Goal: Information Seeking & Learning: Learn about a topic

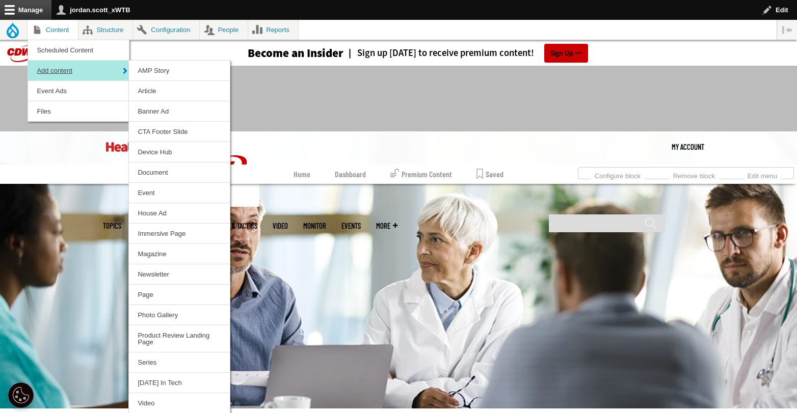
click at [91, 70] on link "Add content" at bounding box center [78, 71] width 101 height 20
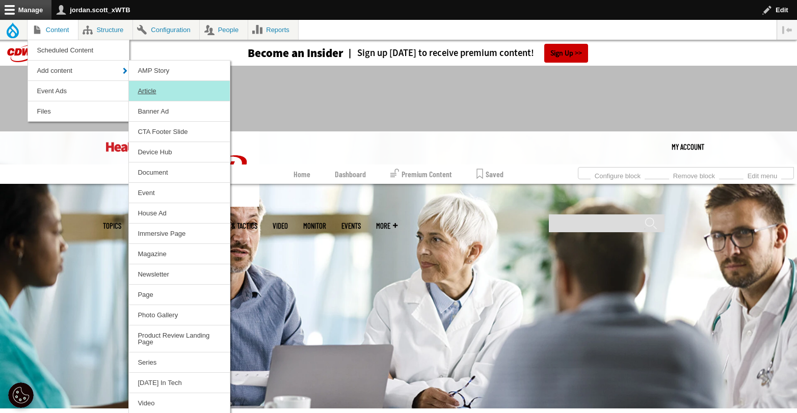
click at [145, 86] on link "Article" at bounding box center [179, 91] width 101 height 20
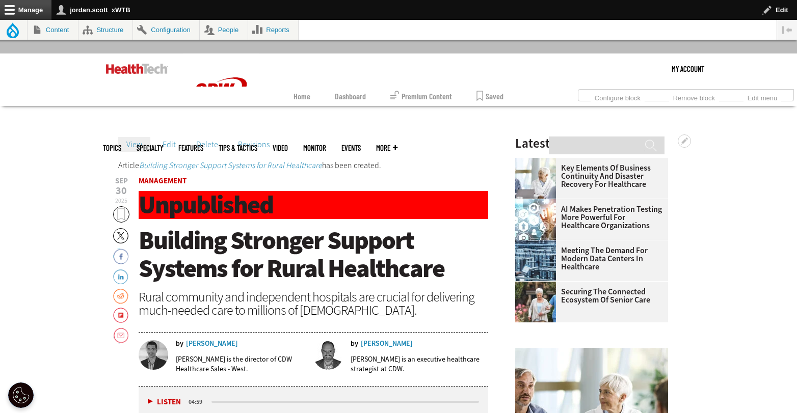
scroll to position [80, 0]
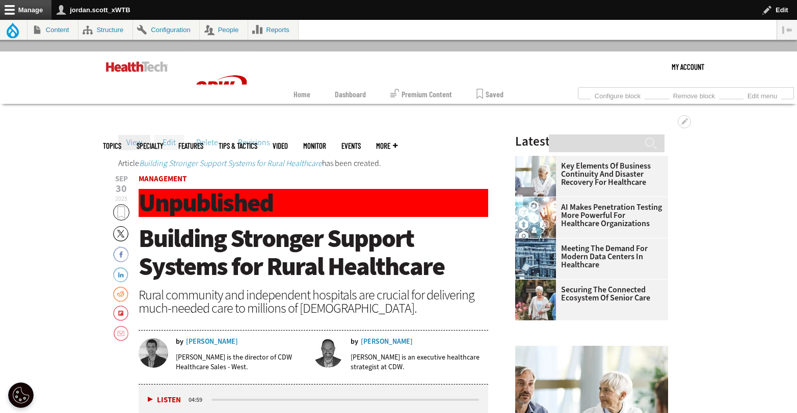
click at [170, 145] on link "Edit" at bounding box center [169, 142] width 30 height 15
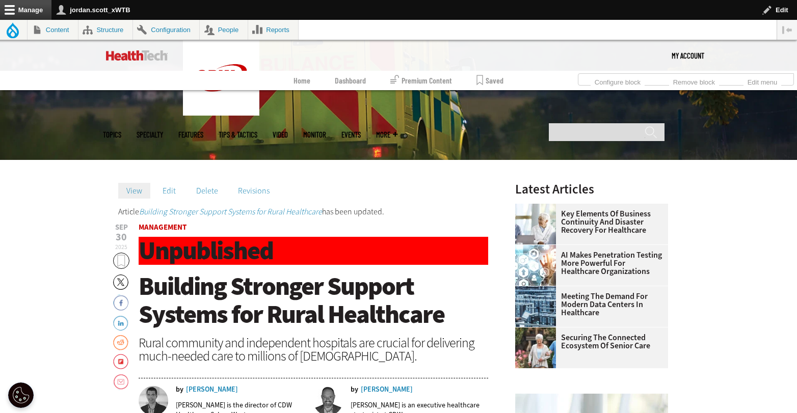
scroll to position [142, 0]
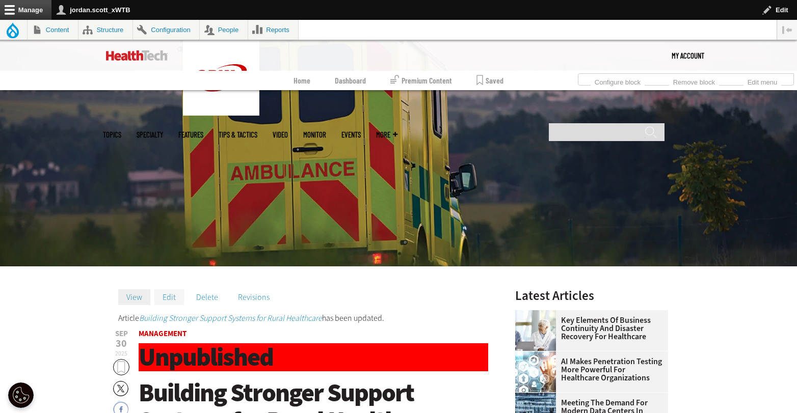
click at [166, 299] on link "Edit" at bounding box center [169, 297] width 30 height 15
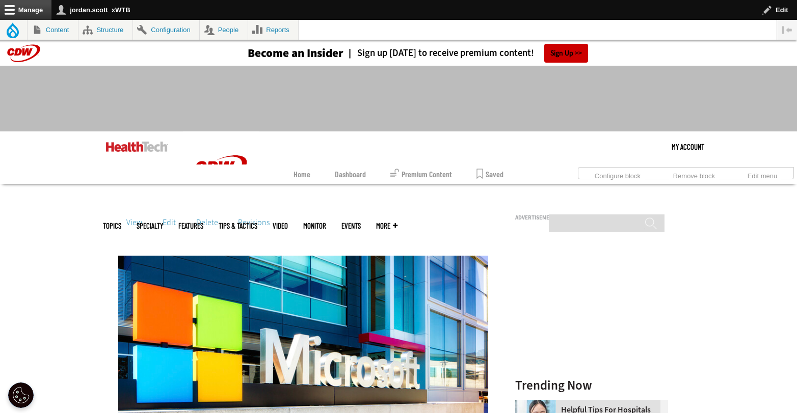
scroll to position [324, 0]
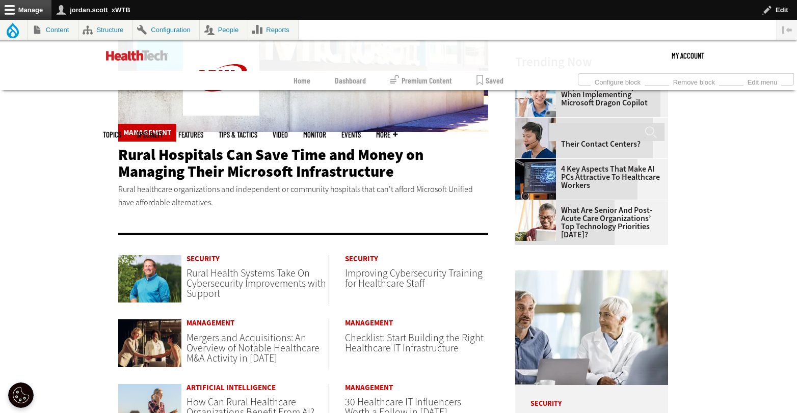
click at [228, 279] on span "Rural Health Systems Take On Cybersecurity Improvements with Support" at bounding box center [257, 284] width 140 height 34
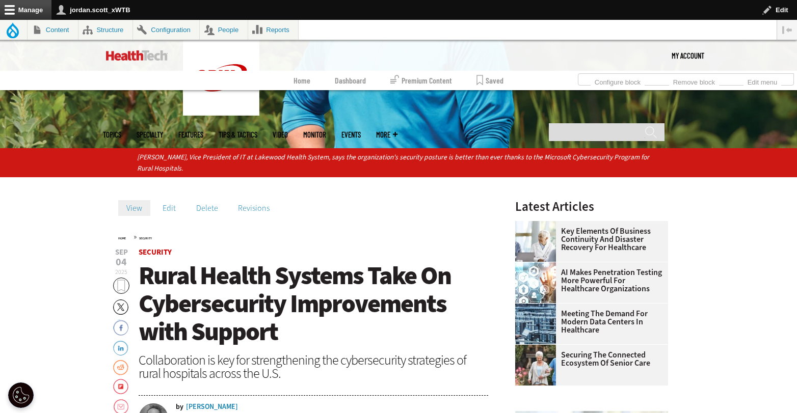
scroll to position [267, 0]
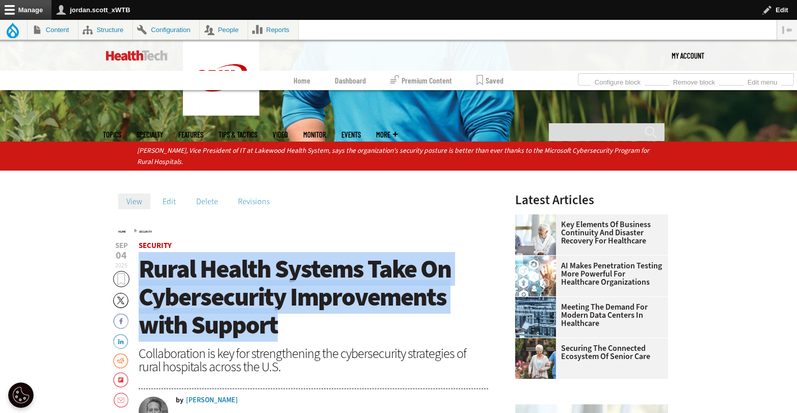
drag, startPoint x: 289, startPoint y: 320, endPoint x: 136, endPoint y: 266, distance: 162.8
copy span "Rural Health Systems Take On Cybersecurity Improvements with Support"
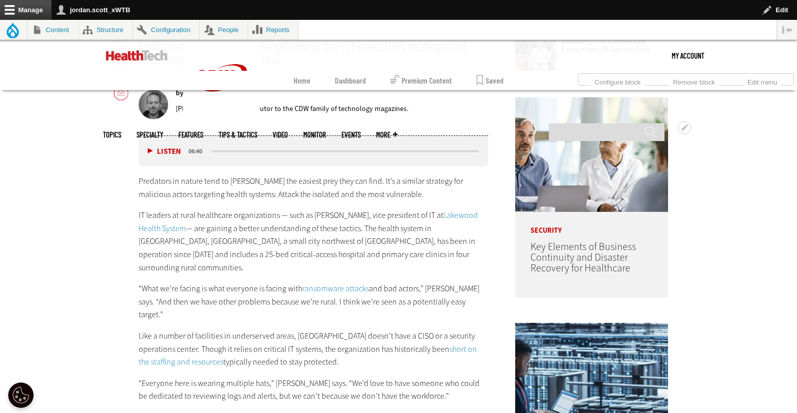
scroll to position [574, 0]
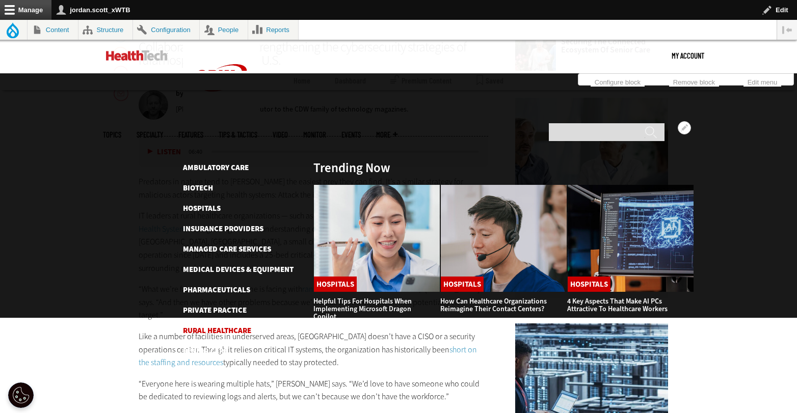
click at [219, 326] on link "Rural Healthcare" at bounding box center [217, 331] width 68 height 10
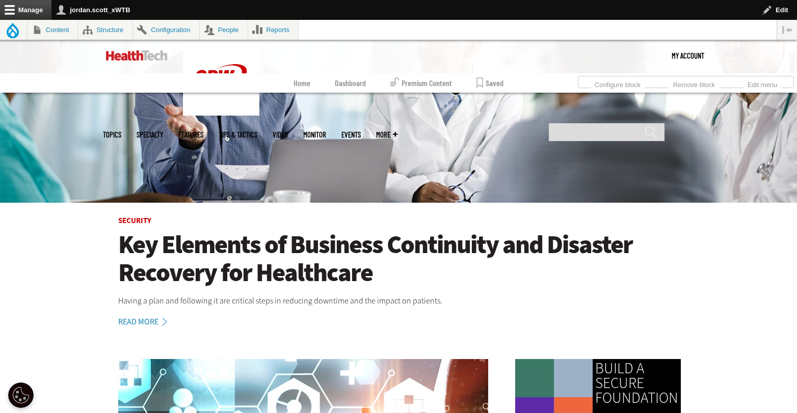
scroll to position [211, 0]
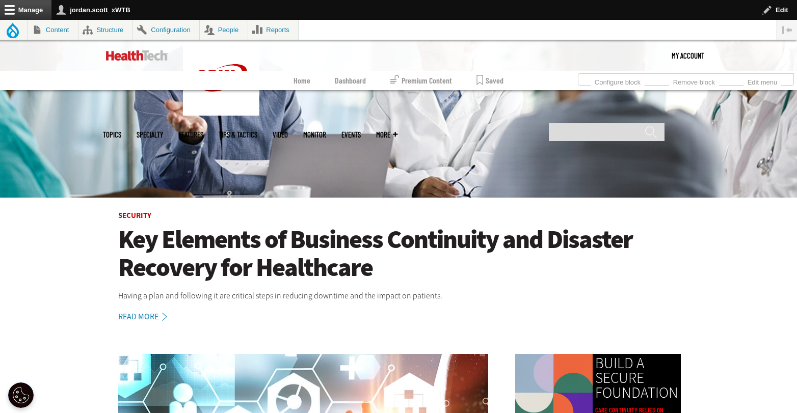
click at [302, 236] on h1 "Key Elements of Business Continuity and Disaster Recovery for Healthcare" at bounding box center [398, 254] width 561 height 56
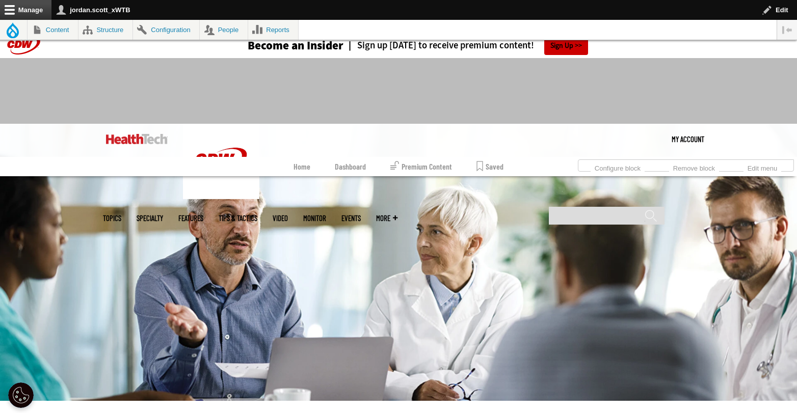
scroll to position [245, 0]
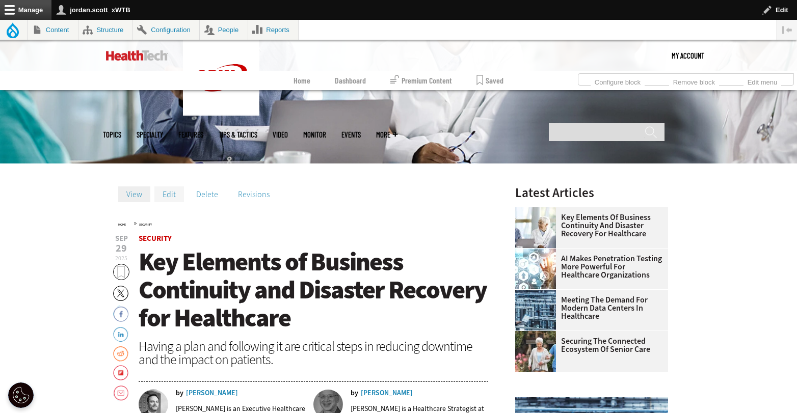
click at [170, 193] on link "Edit" at bounding box center [169, 194] width 30 height 15
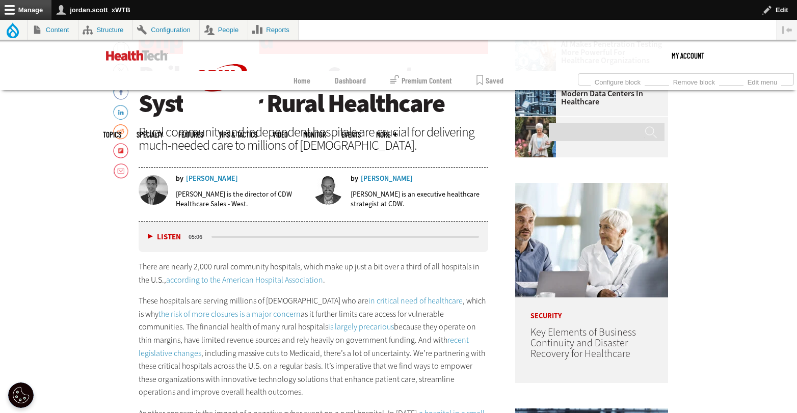
scroll to position [267, 0]
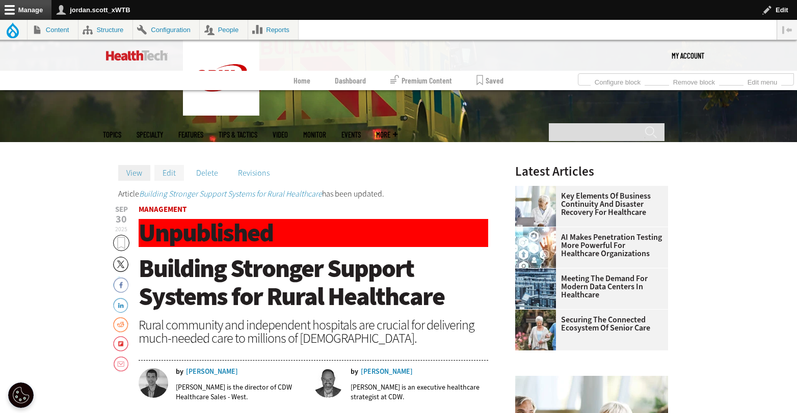
click at [176, 175] on link "Edit" at bounding box center [169, 172] width 30 height 15
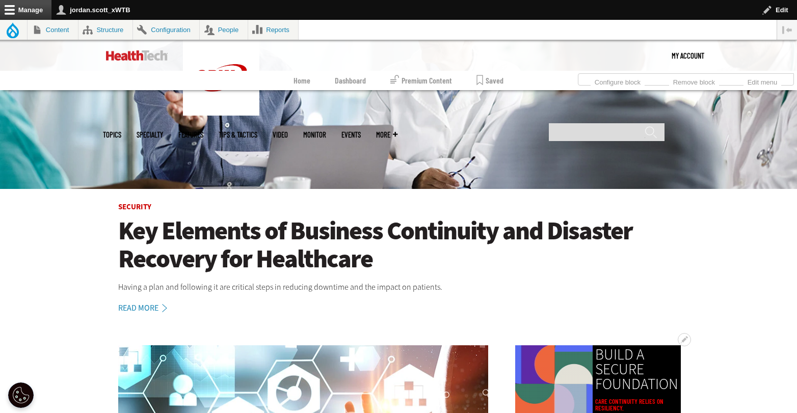
scroll to position [218, 0]
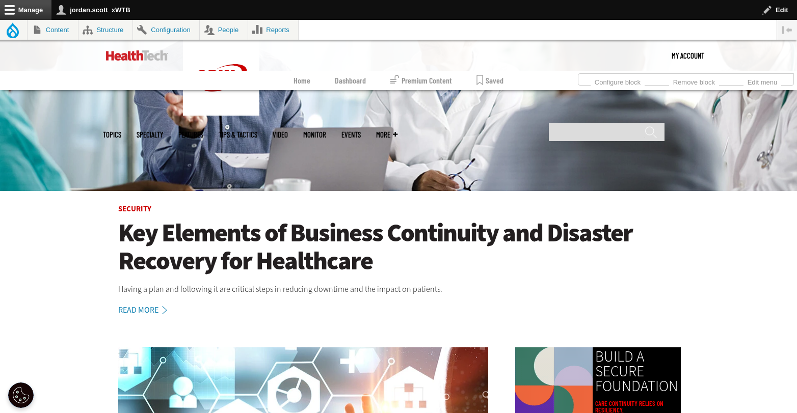
click at [337, 231] on h1 "Key Elements of Business Continuity and Disaster Recovery for Healthcare" at bounding box center [398, 247] width 561 height 56
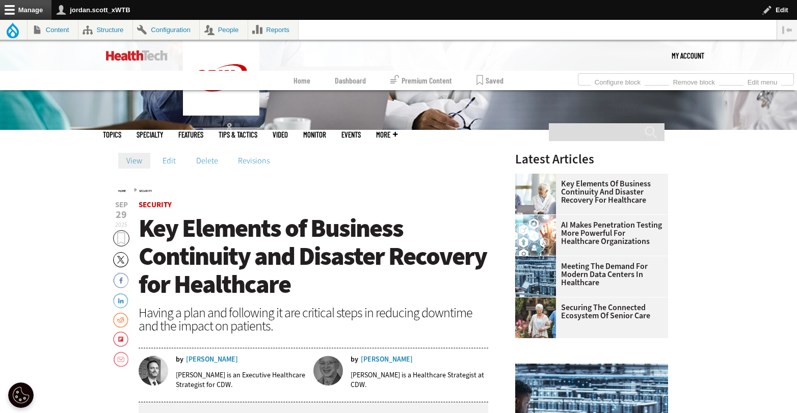
scroll to position [273, 0]
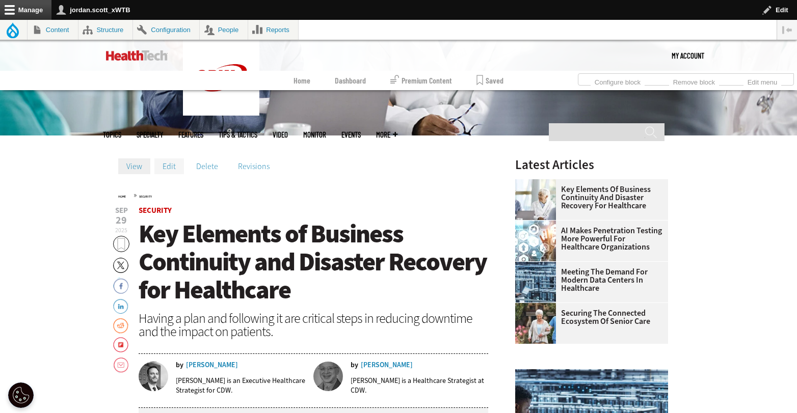
click at [173, 170] on link "Edit" at bounding box center [169, 166] width 30 height 15
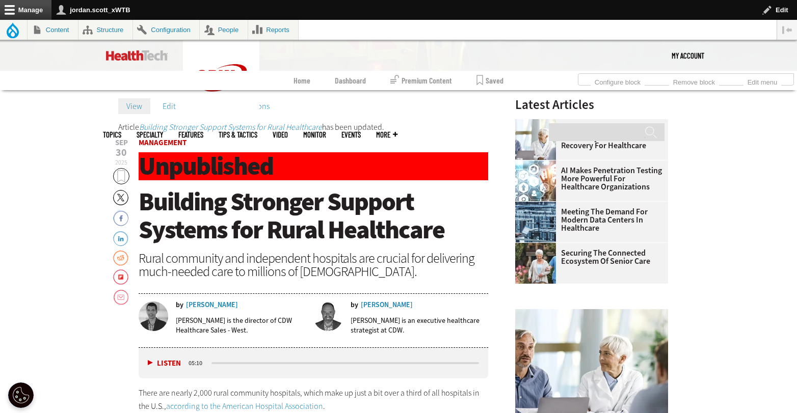
scroll to position [263, 0]
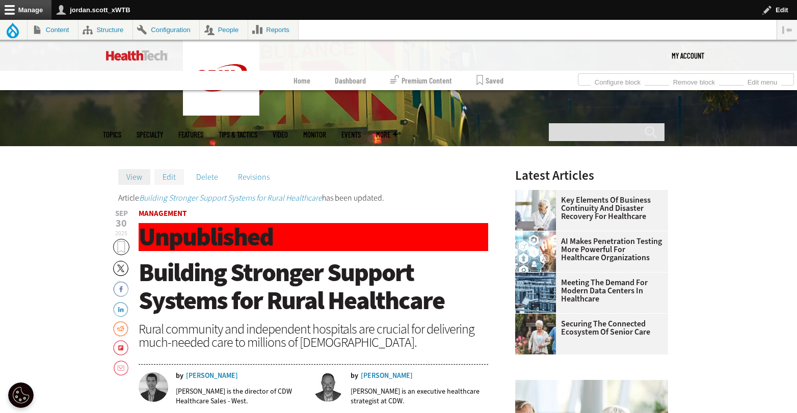
click at [172, 174] on link "Edit" at bounding box center [169, 176] width 30 height 15
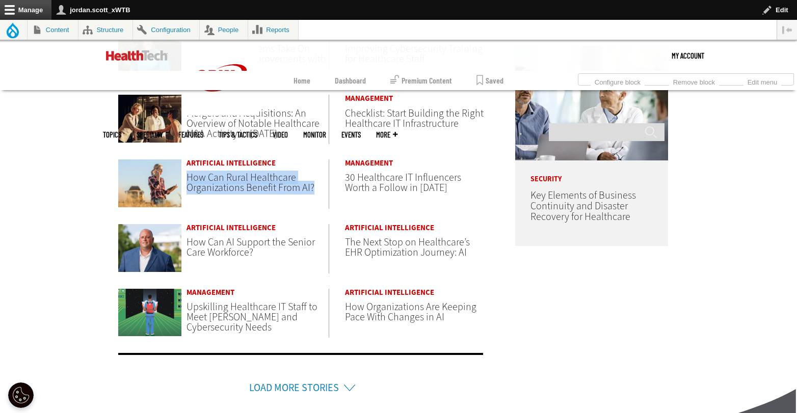
scroll to position [550, 0]
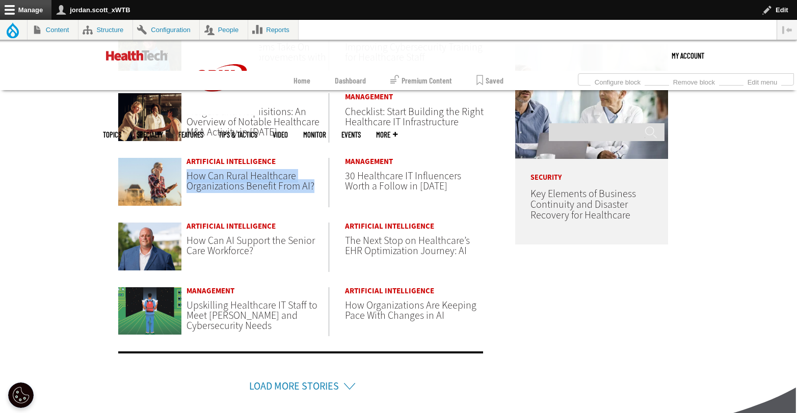
click at [284, 382] on link "Load More Stories" at bounding box center [294, 387] width 90 height 14
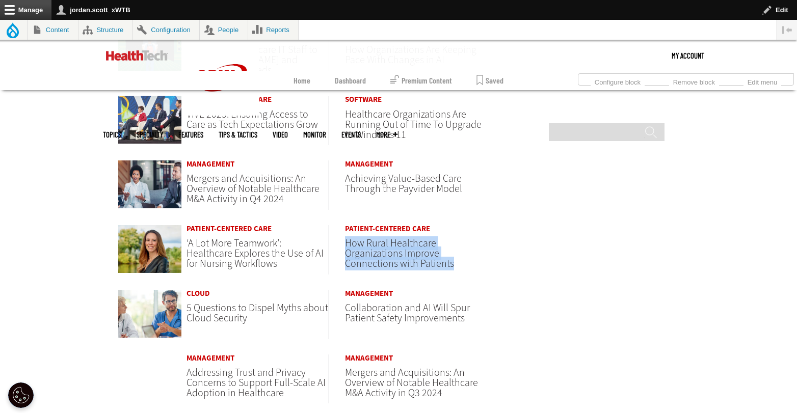
scroll to position [865, 0]
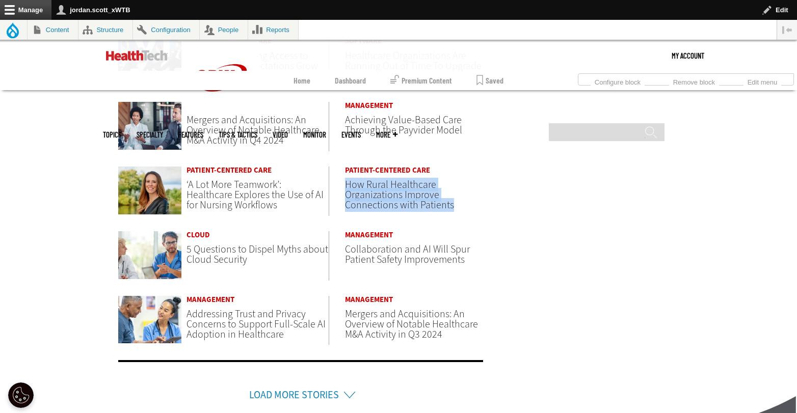
click at [322, 397] on link "Load More Stories" at bounding box center [294, 395] width 90 height 14
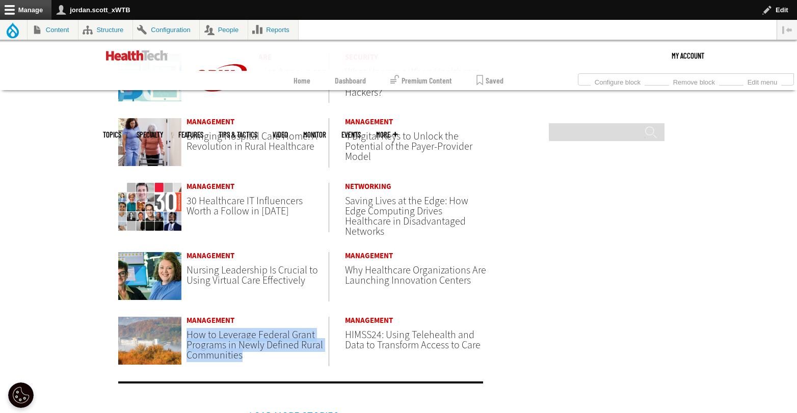
scroll to position [0, 0]
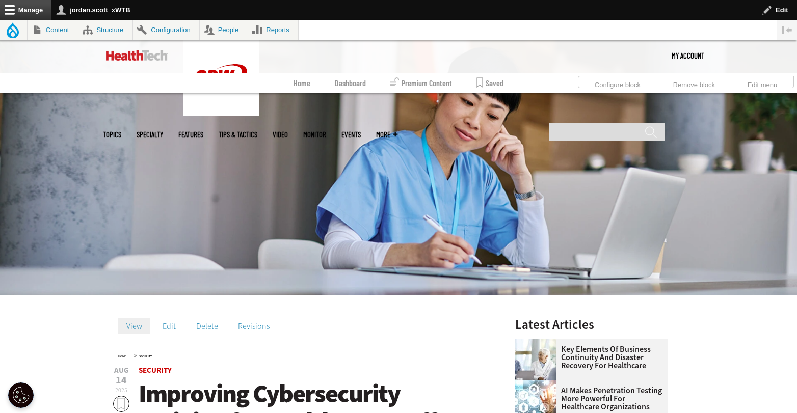
scroll to position [215, 0]
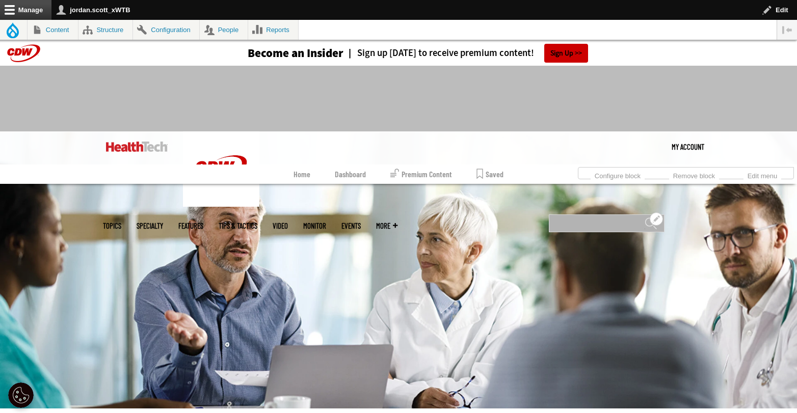
click at [603, 215] on input "Search" at bounding box center [607, 224] width 116 height 18
type input "**********"
click at [645, 217] on input "******" at bounding box center [651, 227] width 12 height 20
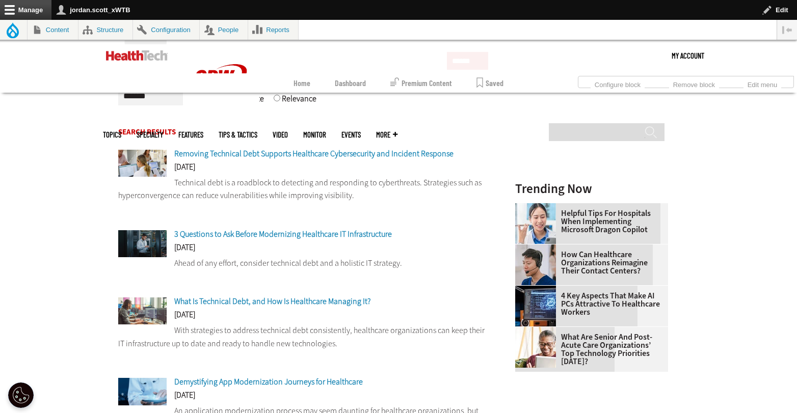
scroll to position [235, 0]
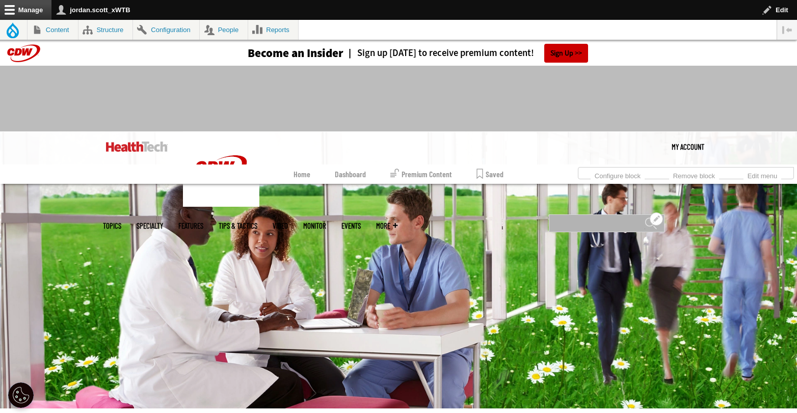
click at [570, 215] on input "Search" at bounding box center [607, 224] width 116 height 18
type input "***"
click at [645, 217] on input "******" at bounding box center [651, 227] width 12 height 20
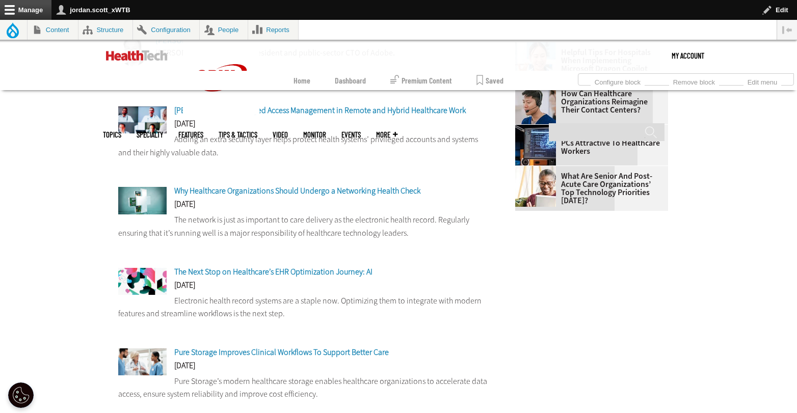
scroll to position [348, 0]
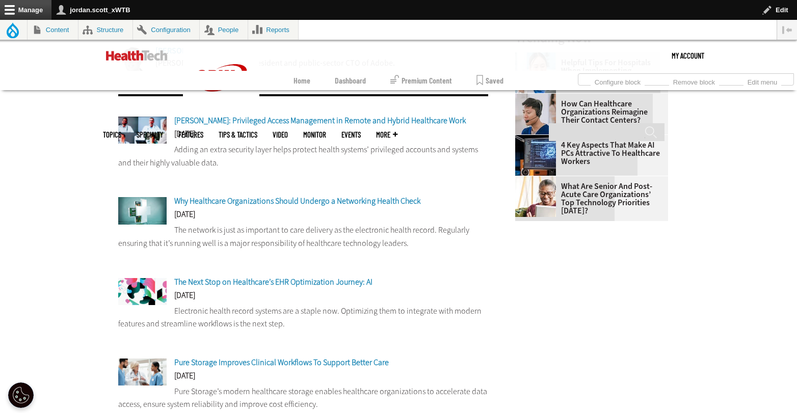
click at [295, 282] on span "The Next Stop on Healthcare’s EHR Optimization Journey: AI" at bounding box center [273, 282] width 198 height 11
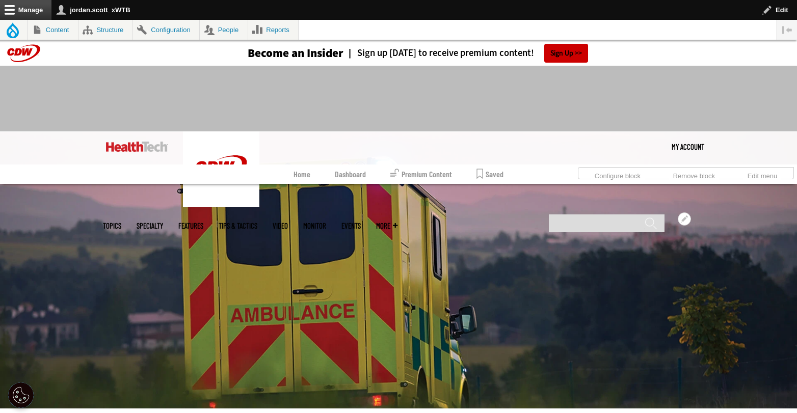
scroll to position [225, 0]
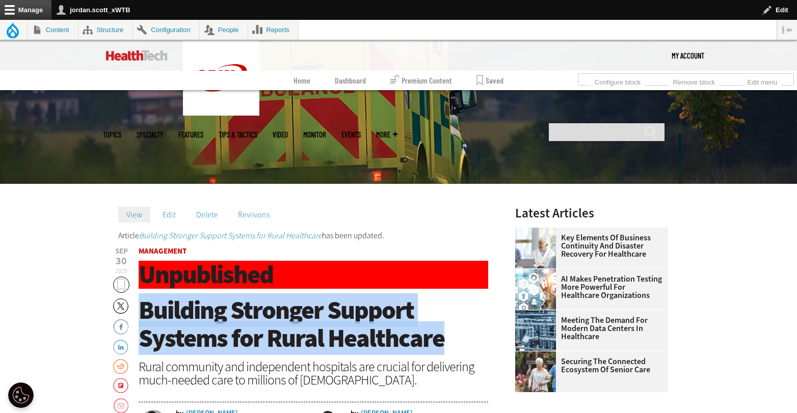
drag, startPoint x: 449, startPoint y: 337, endPoint x: 144, endPoint y: 308, distance: 305.7
click at [144, 308] on h1 "Building Stronger Support Systems for Rural Healthcare" at bounding box center [314, 325] width 350 height 56
copy span "Building Stronger Support Systems for Rural Healthcare"
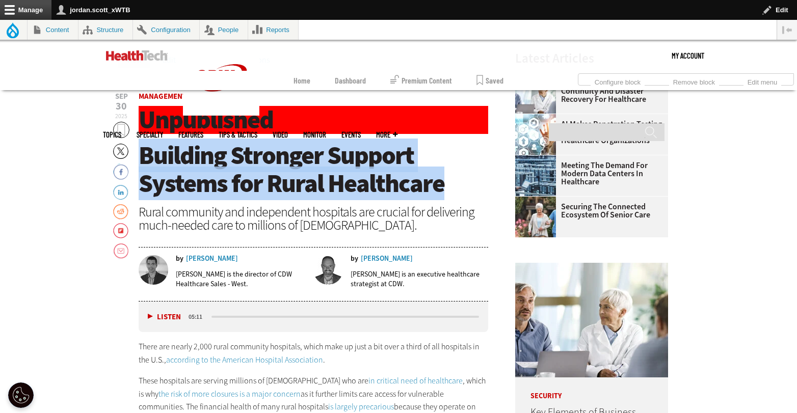
scroll to position [383, 0]
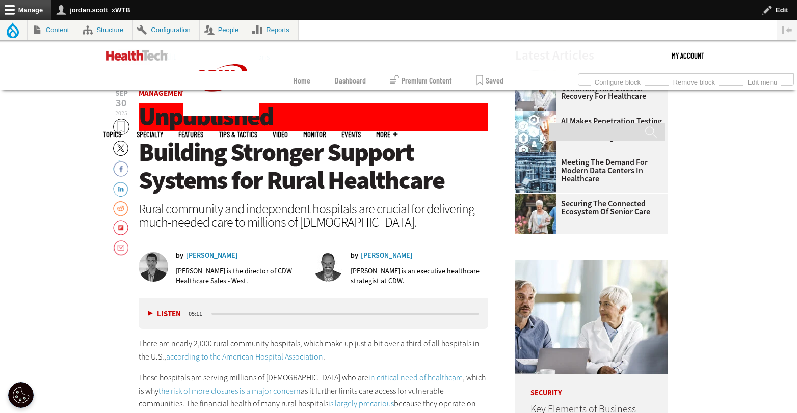
drag, startPoint x: 422, startPoint y: 256, endPoint x: 305, endPoint y: 253, distance: 116.8
click at [405, 255] on div "by Christopher Mills" at bounding box center [420, 255] width 138 height 7
click at [237, 256] on div "by Adam Oldenburg" at bounding box center [241, 255] width 131 height 7
copy div "by Adam Oldenburg"
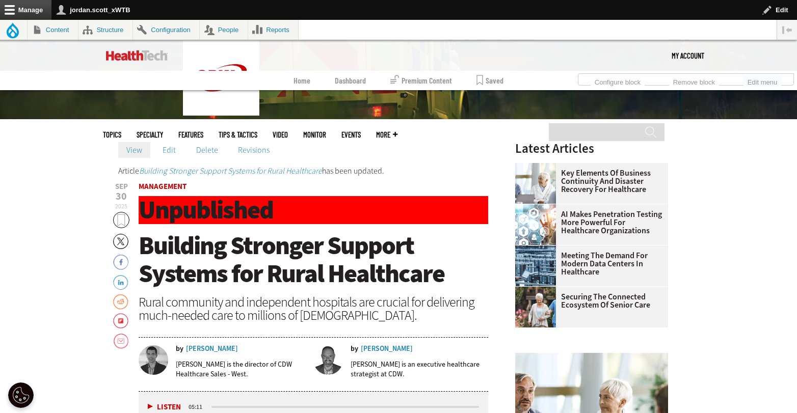
scroll to position [175, 0]
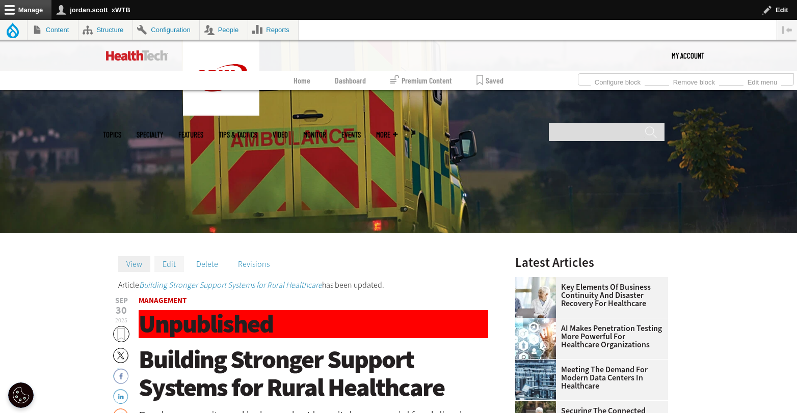
click at [169, 265] on link "Edit" at bounding box center [169, 263] width 30 height 15
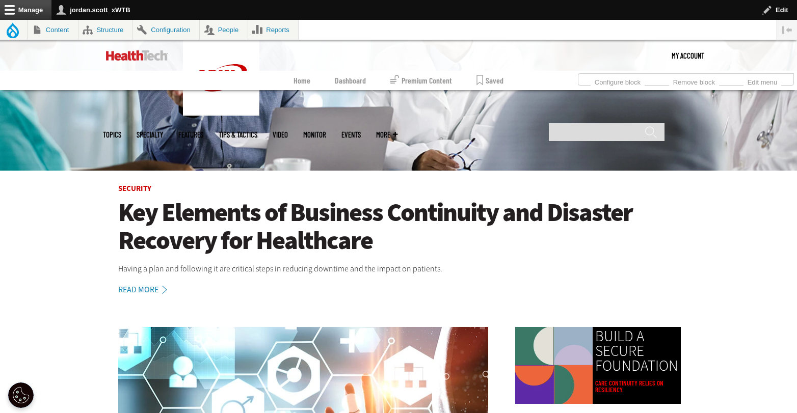
scroll to position [240, 0]
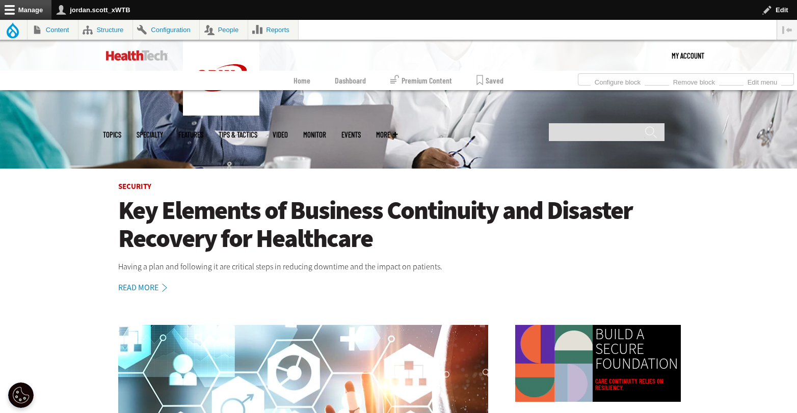
click at [309, 213] on h1 "Key Elements of Business Continuity and Disaster Recovery for Healthcare" at bounding box center [398, 225] width 561 height 56
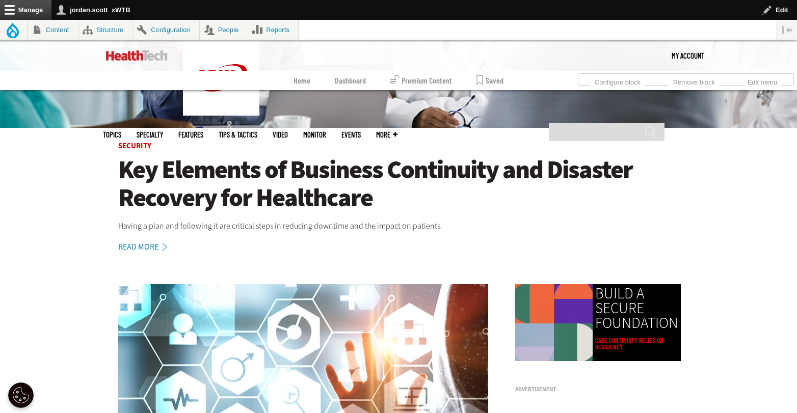
scroll to position [425, 0]
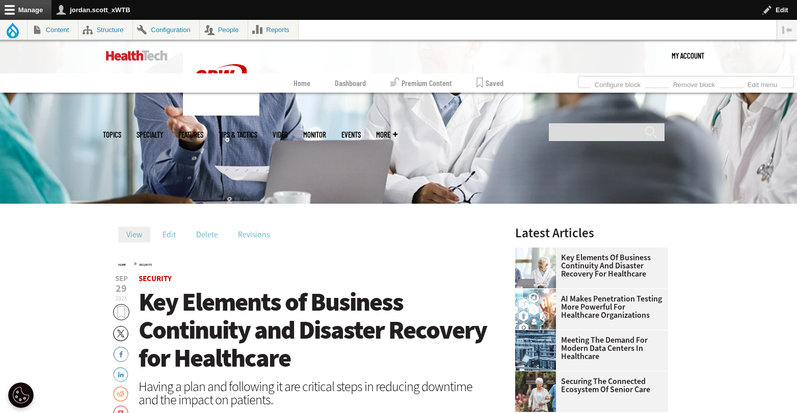
scroll to position [205, 0]
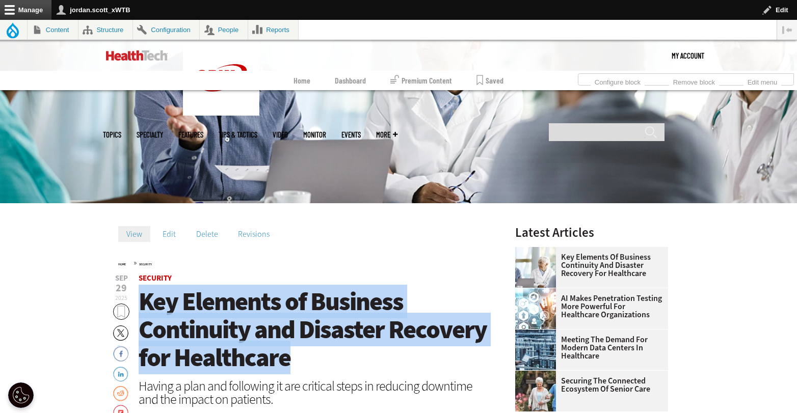
drag, startPoint x: 310, startPoint y: 353, endPoint x: 145, endPoint y: 307, distance: 172.0
click at [145, 307] on h1 "Key Elements of Business Continuity and Disaster Recovery for Healthcare" at bounding box center [314, 330] width 350 height 84
copy span "Key Elements of Business Continuity and Disaster Recovery for Healthcare"
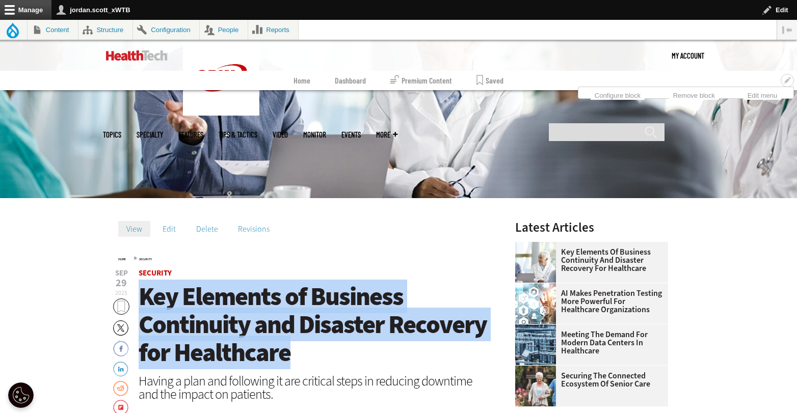
scroll to position [303, 0]
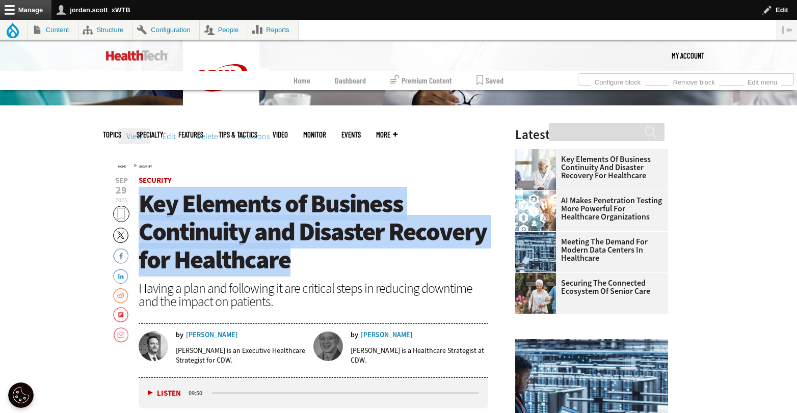
drag, startPoint x: 249, startPoint y: 337, endPoint x: 232, endPoint y: 336, distance: 16.9
click at [232, 336] on div "by Nelson Carreira" at bounding box center [241, 335] width 131 height 7
copy div "by Nelson Carreira"
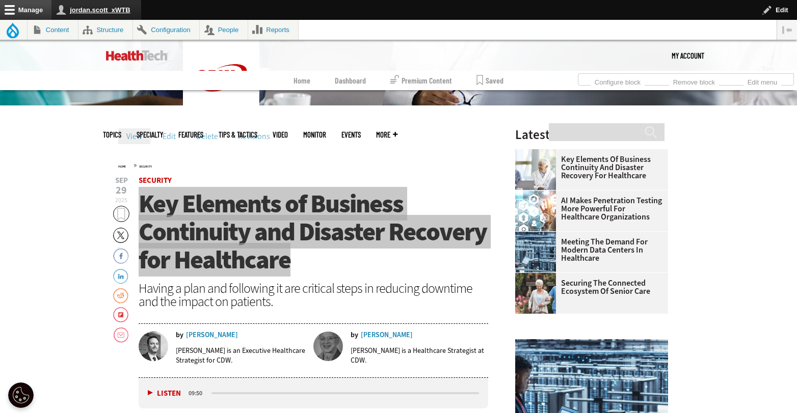
scroll to position [0, 0]
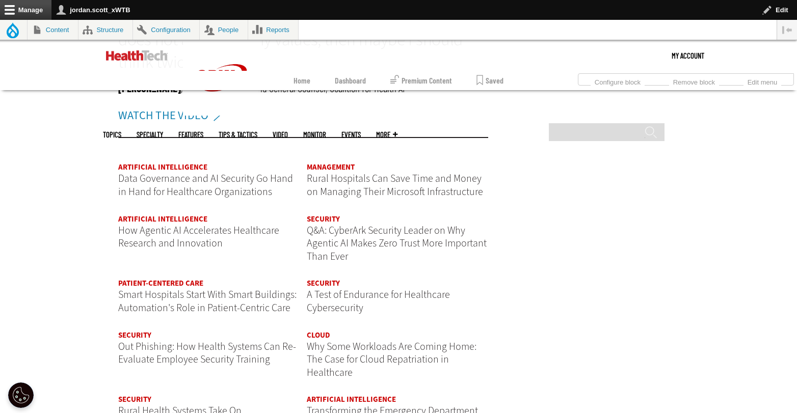
scroll to position [1192, 0]
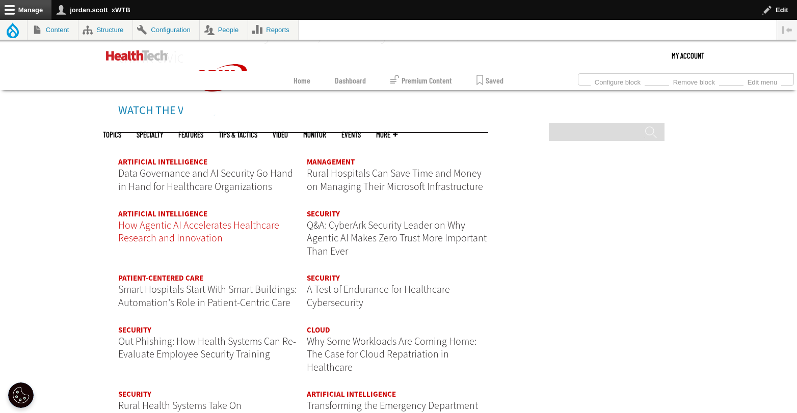
click at [199, 231] on span "How Agentic AI Accelerates Healthcare Research and Innovation" at bounding box center [198, 232] width 161 height 27
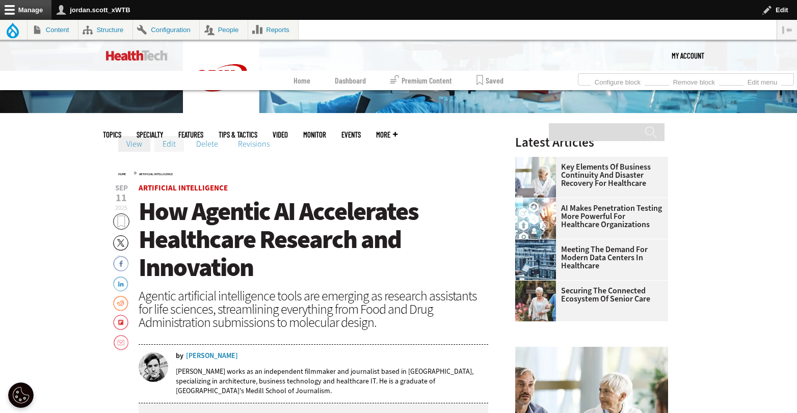
scroll to position [290, 0]
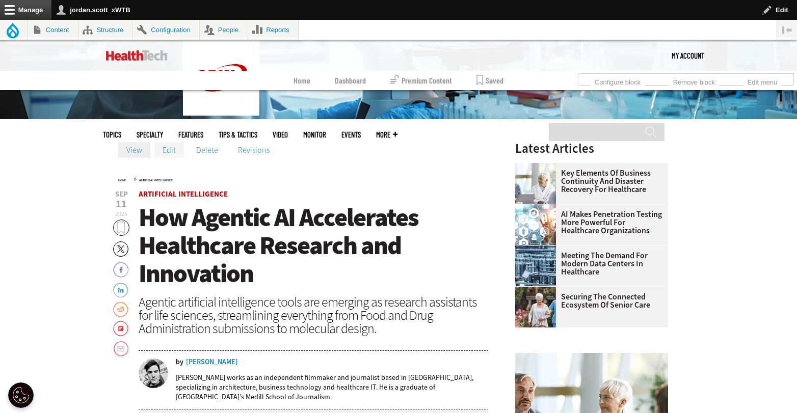
click at [172, 146] on link "Edit" at bounding box center [169, 149] width 30 height 15
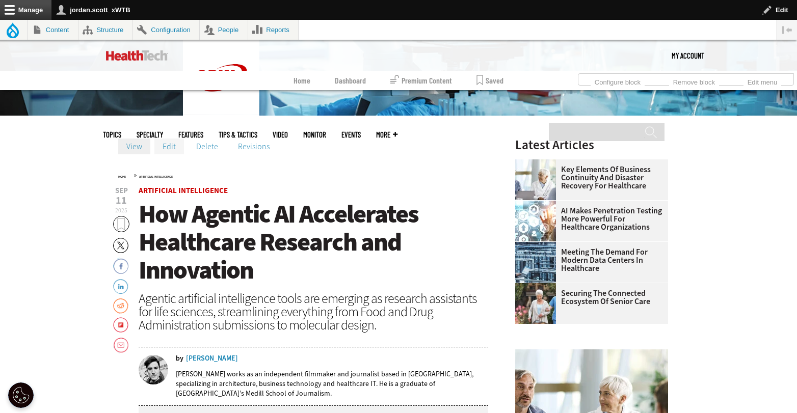
scroll to position [322, 0]
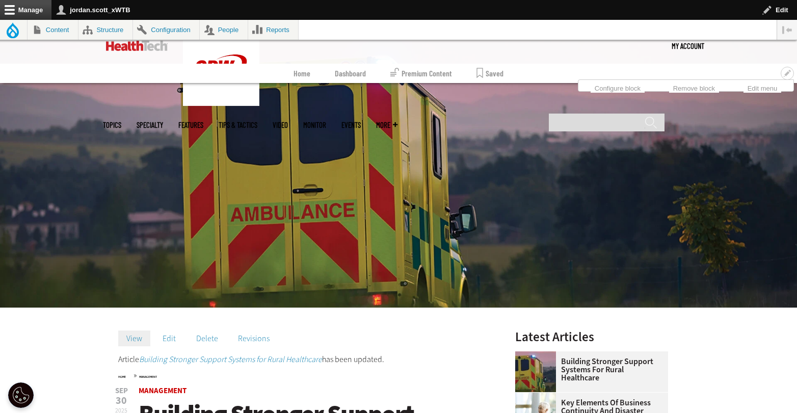
scroll to position [101, 0]
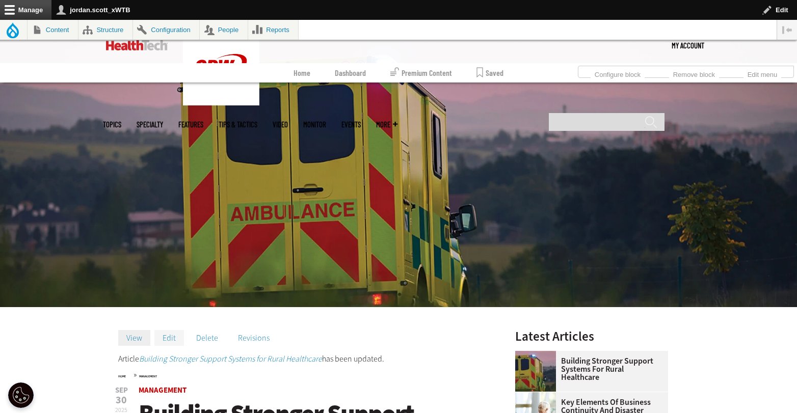
click at [170, 336] on link "Edit" at bounding box center [169, 337] width 30 height 15
